Goal: Transaction & Acquisition: Purchase product/service

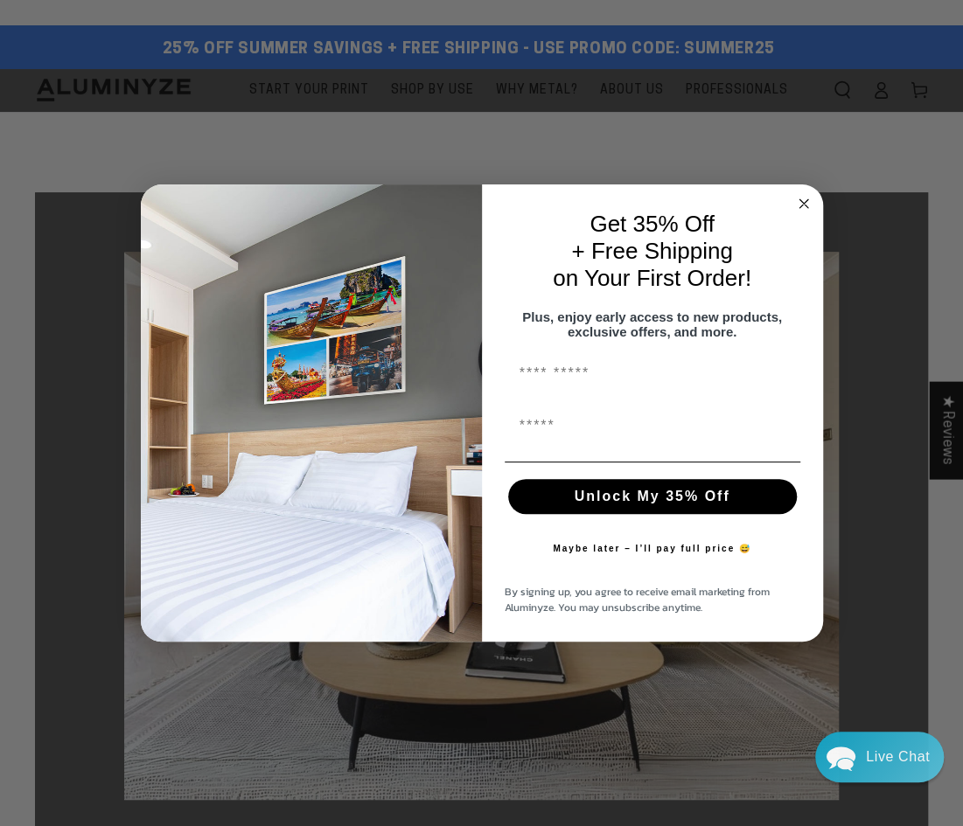
click at [805, 197] on circle "Close dialog" at bounding box center [803, 203] width 20 height 20
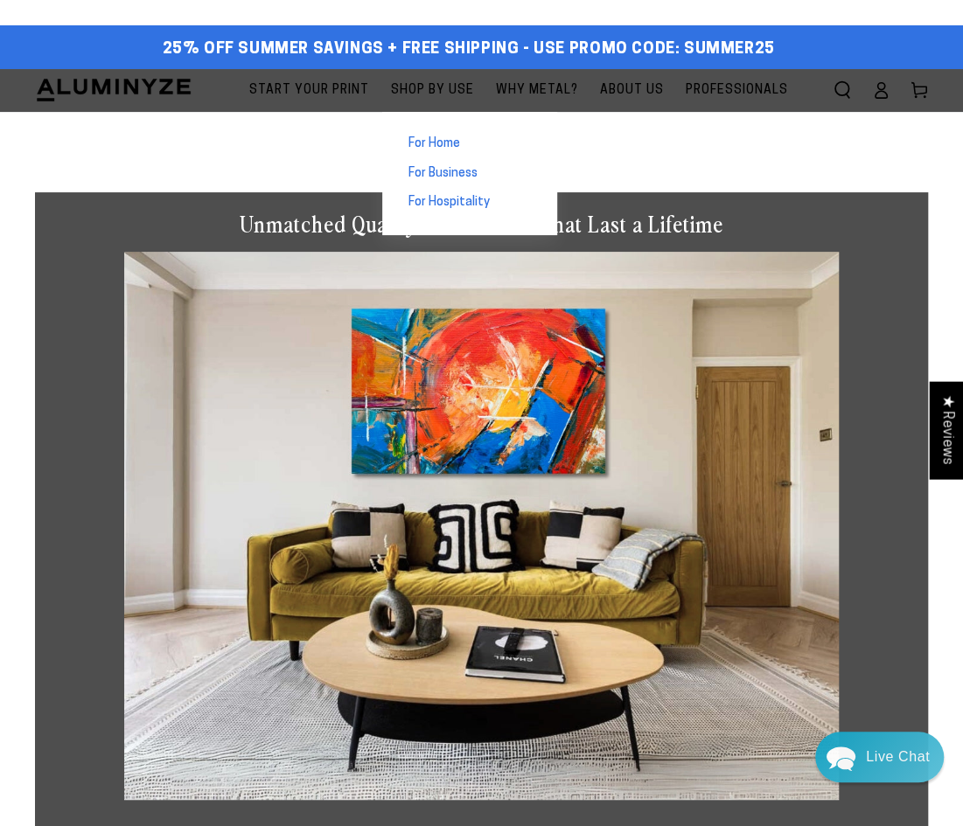
click at [455, 143] on span "For Home" at bounding box center [434, 144] width 52 height 17
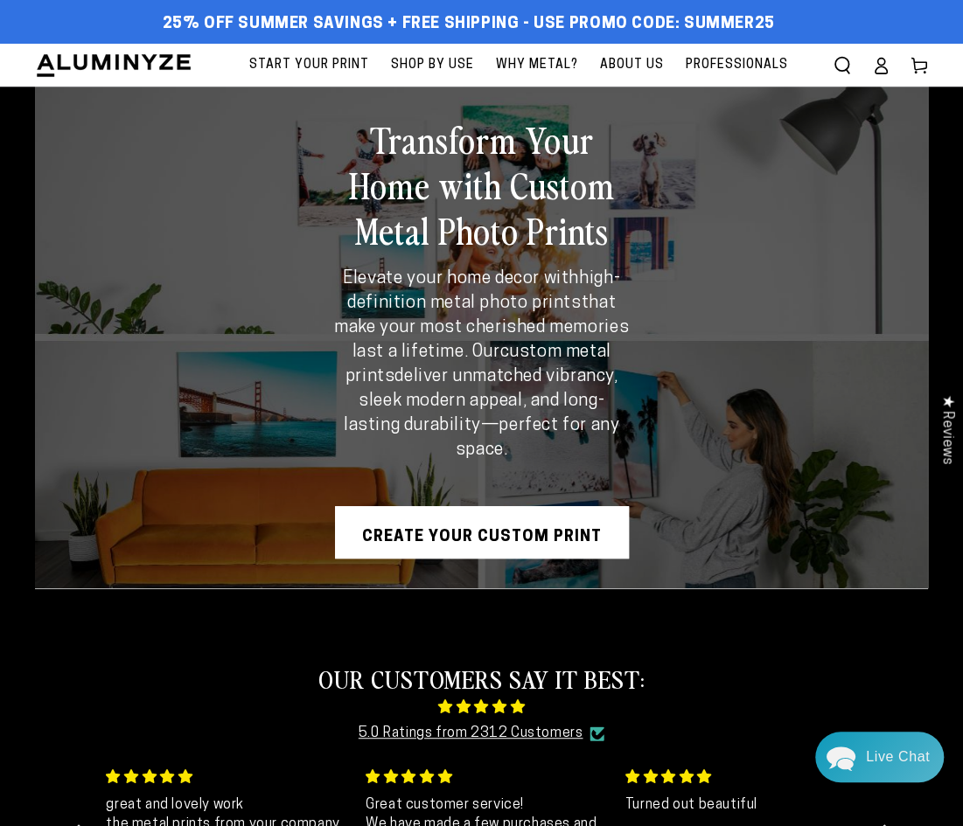
click at [444, 544] on link "Create Your Custom Print" at bounding box center [482, 532] width 294 height 52
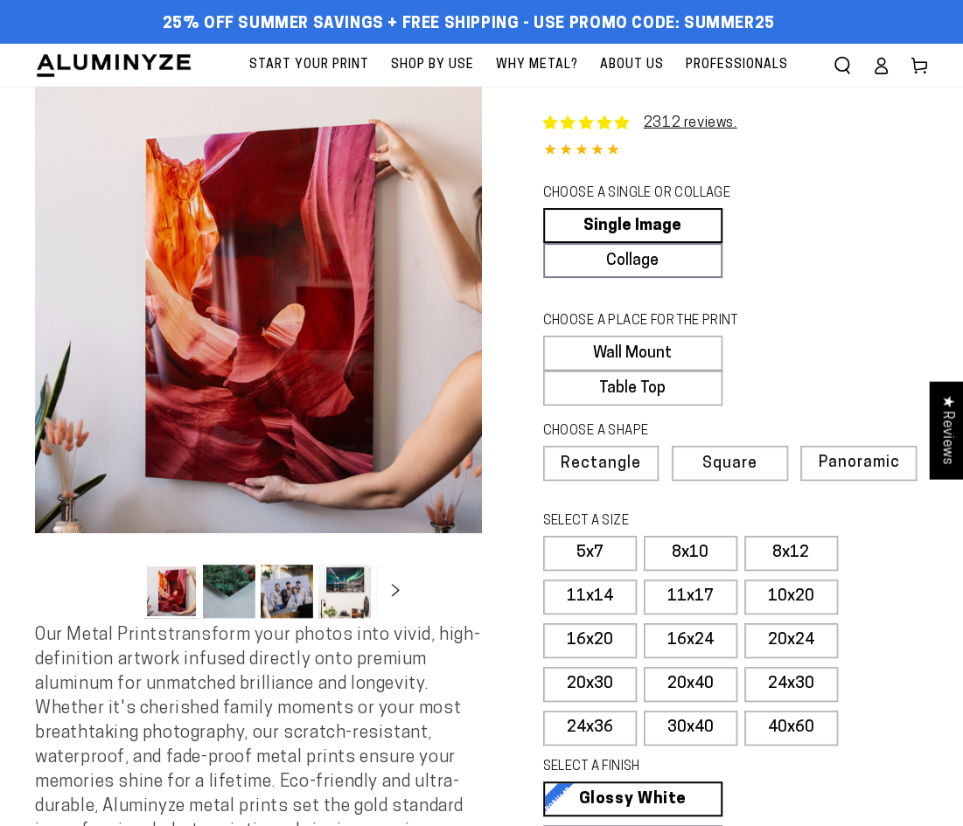
select select "**********"
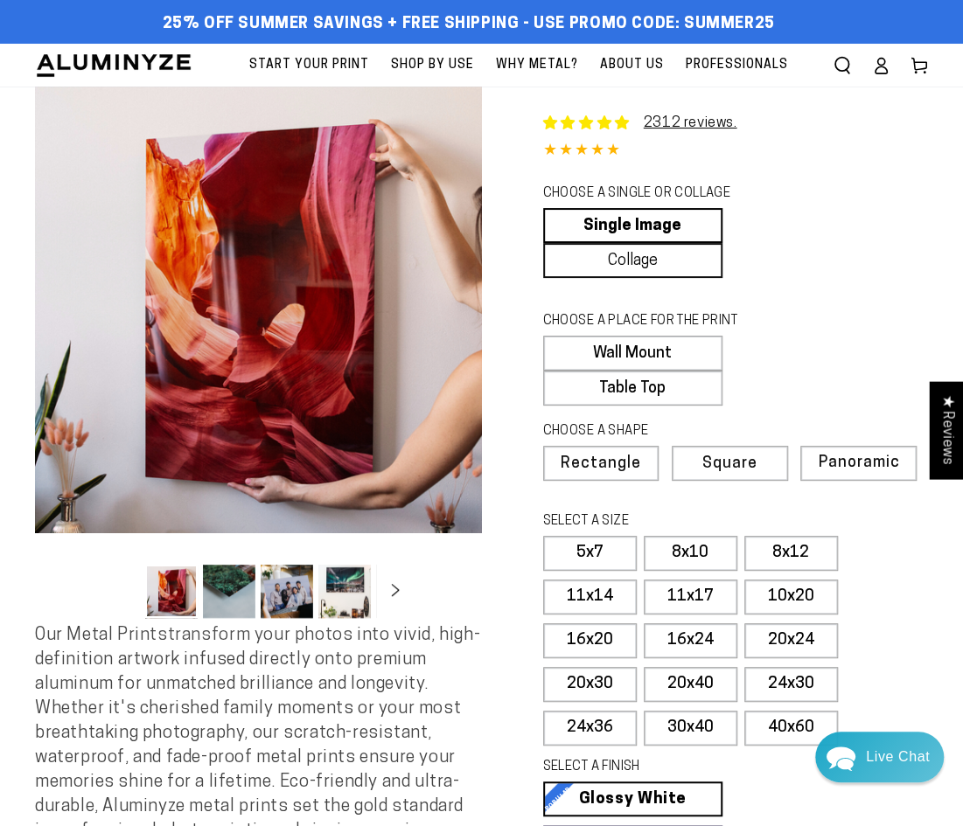
click at [604, 251] on link "Collage" at bounding box center [632, 260] width 179 height 35
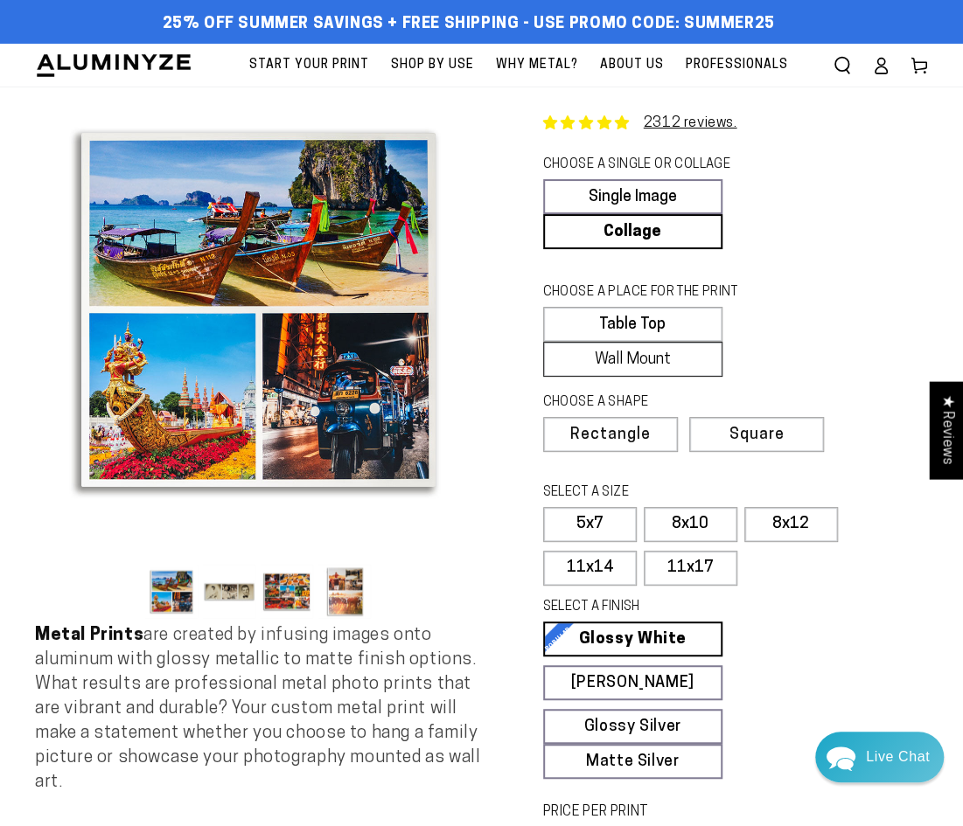
click at [648, 351] on label "Wall Mount" at bounding box center [632, 359] width 179 height 35
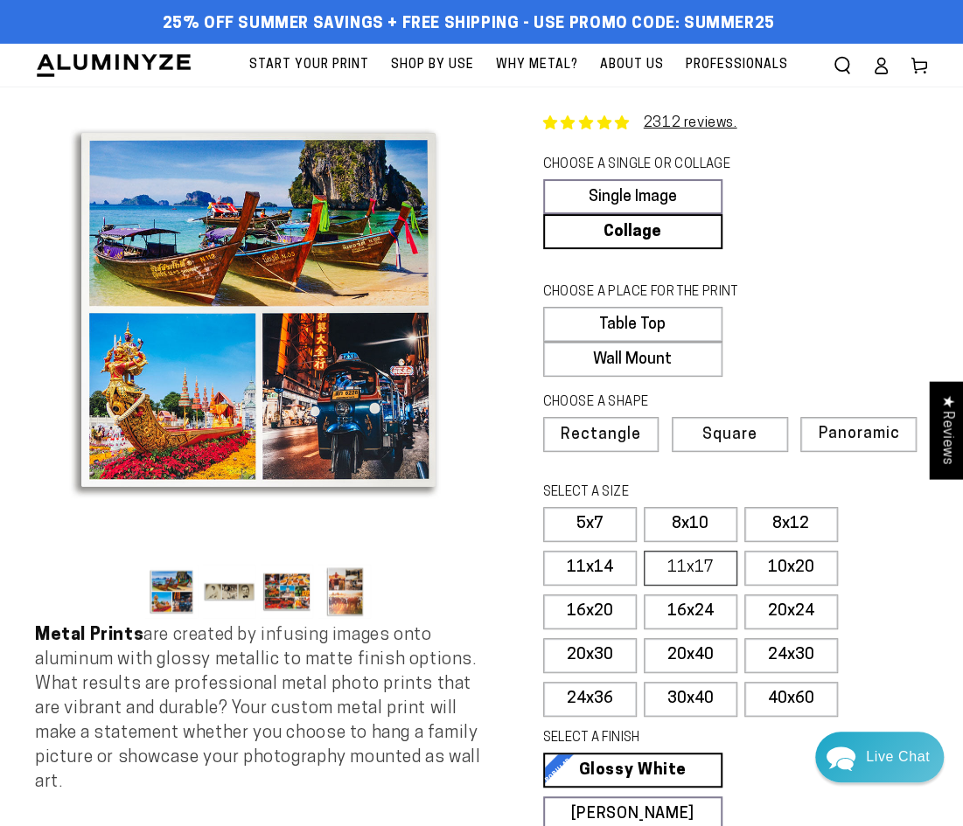
click at [706, 564] on label "11x17" at bounding box center [690, 568] width 94 height 35
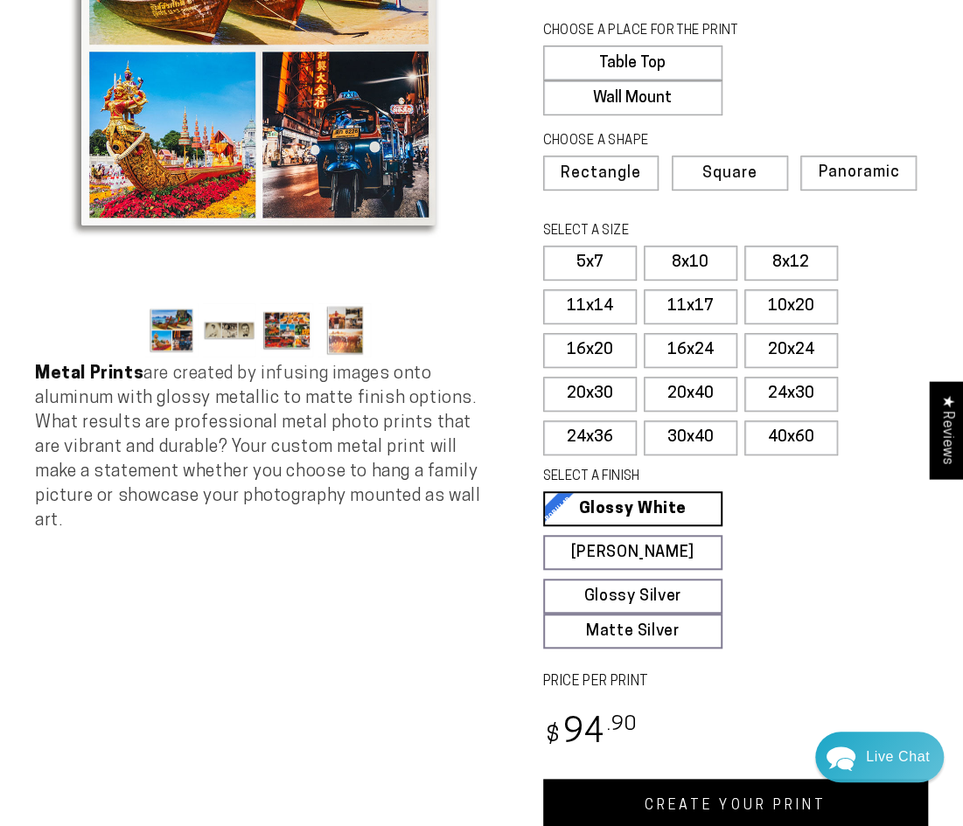
scroll to position [265, 0]
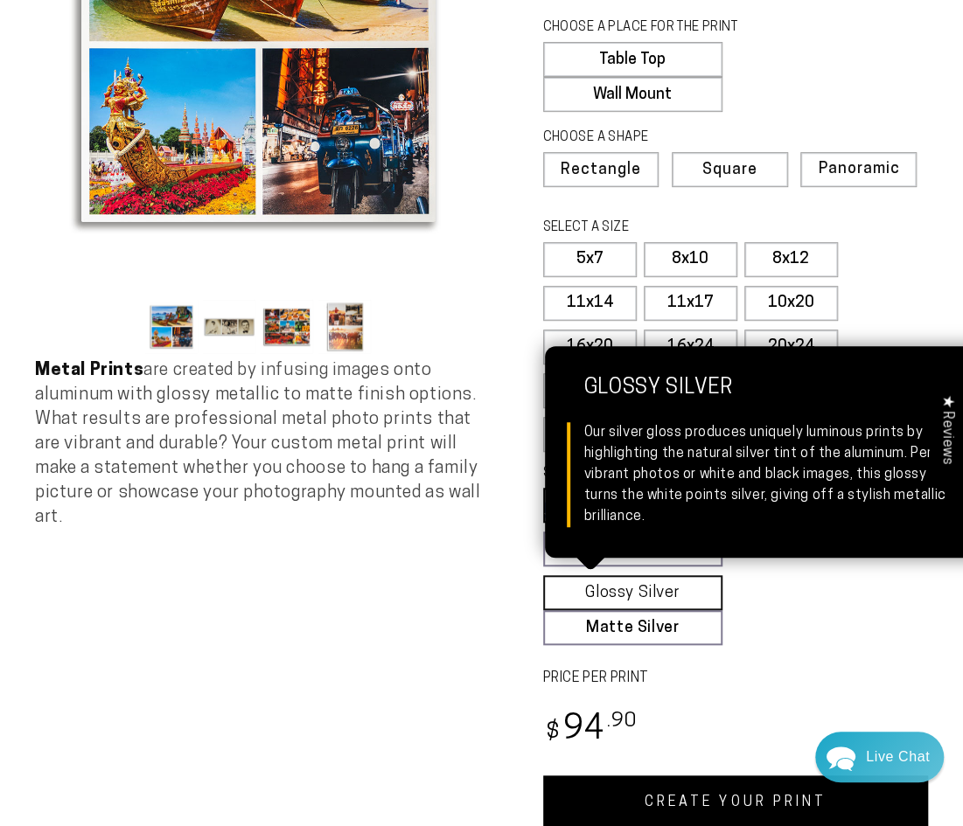
click at [621, 580] on link "Glossy Silver Glossy Silver Our silver gloss produces uniquely luminous prints …" at bounding box center [632, 592] width 179 height 35
